Goal: Task Accomplishment & Management: Manage account settings

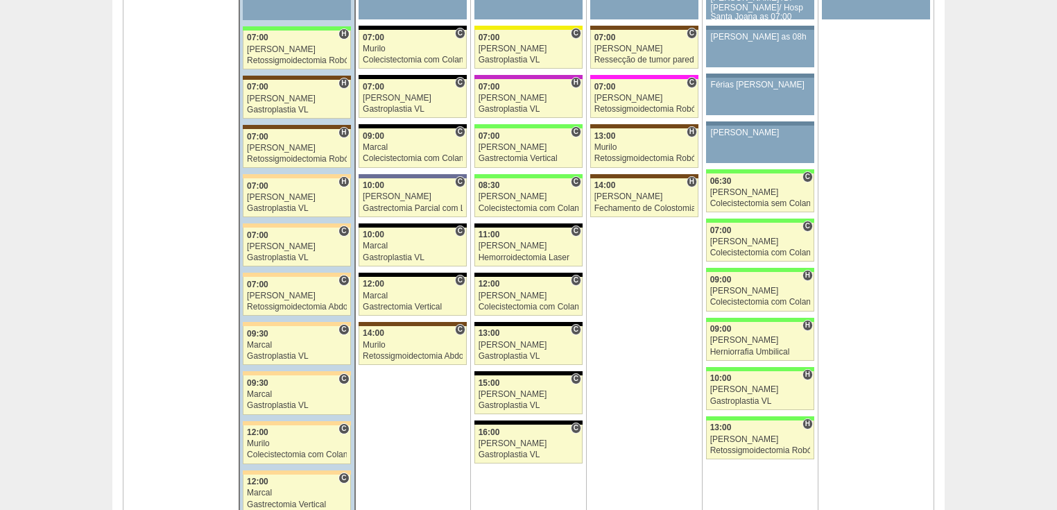
scroll to position [3163, 0]
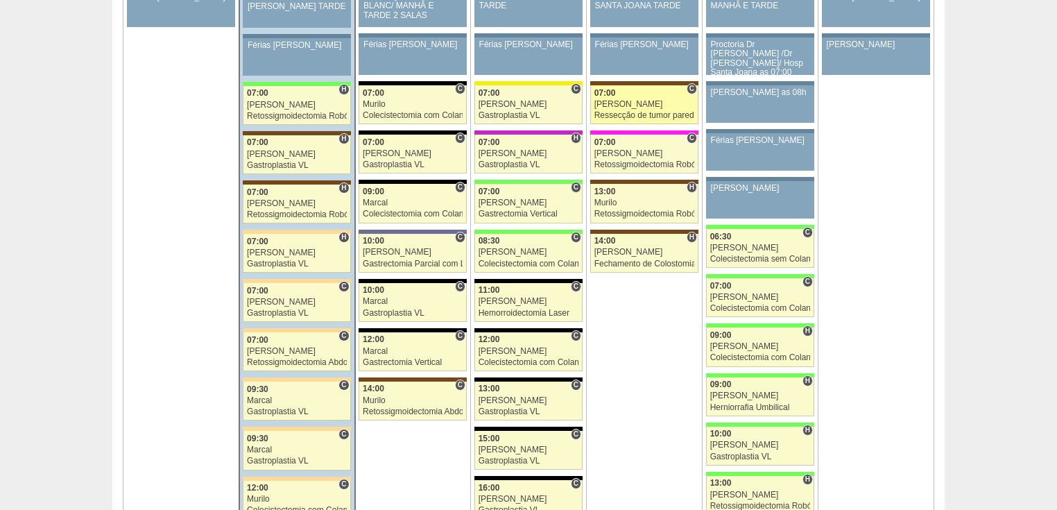
click at [649, 111] on div "Ressecção de tumor parede abdominal pélvica" at bounding box center [644, 115] width 101 height 9
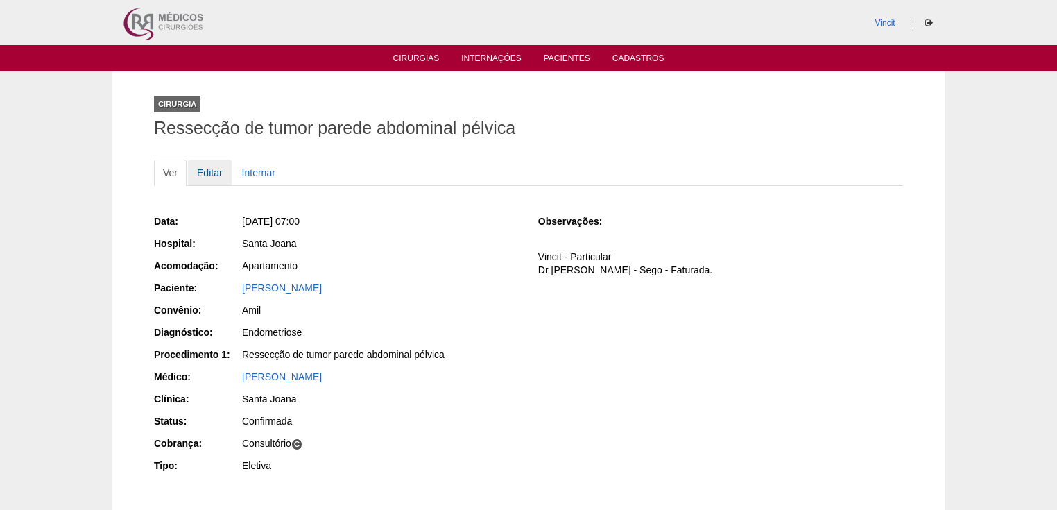
click at [203, 170] on link "Editar" at bounding box center [210, 173] width 44 height 26
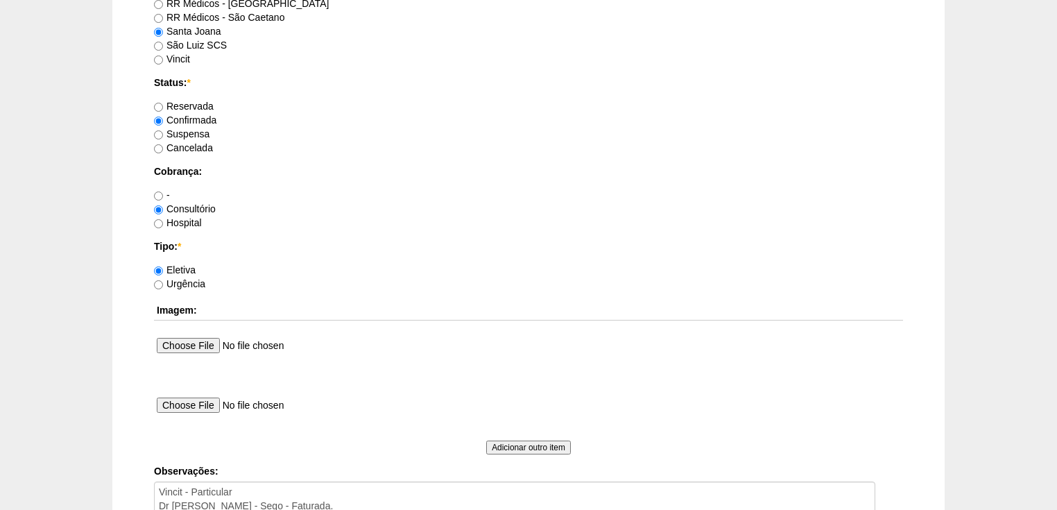
scroll to position [1110, 0]
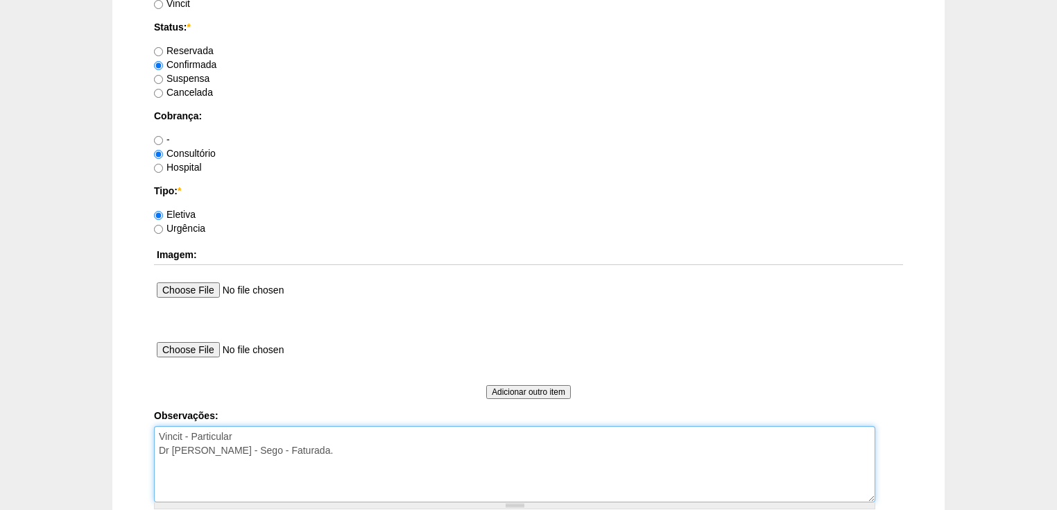
click at [280, 450] on textarea "Vincit - Particular Dr Fábio - Sego - Faturada." at bounding box center [514, 464] width 721 height 76
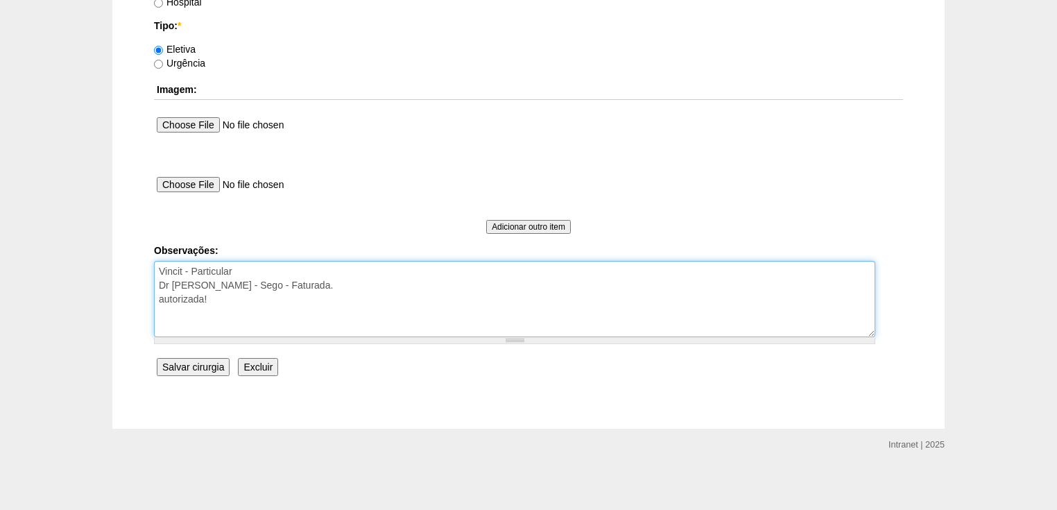
type textarea "Vincit - Particular Dr Fábio - Sego - Faturada. autorizada!"
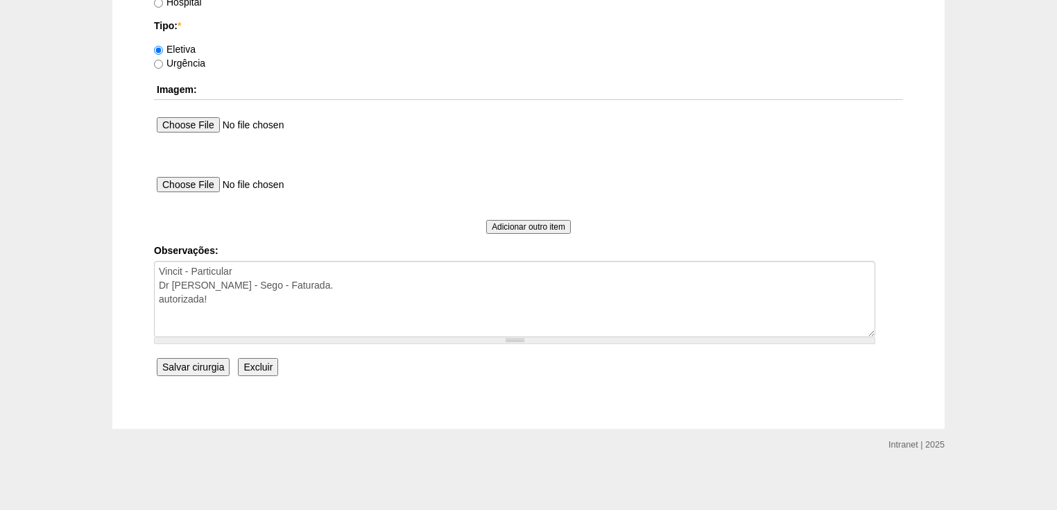
click at [194, 364] on input "Salvar cirurgia" at bounding box center [193, 367] width 73 height 18
